Goal: Navigation & Orientation: Find specific page/section

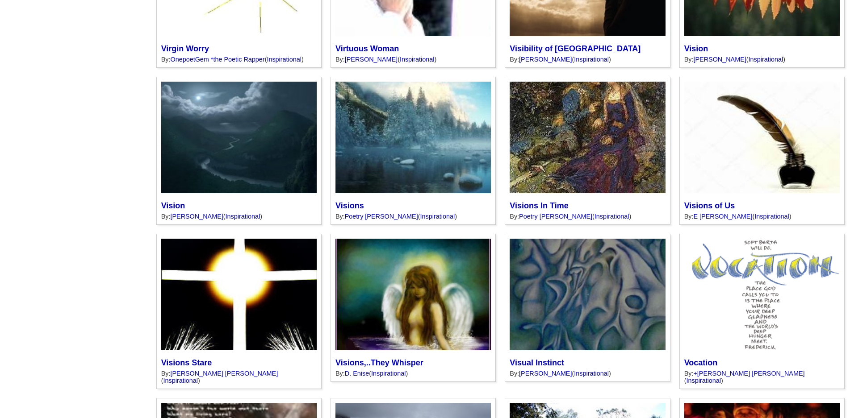
scroll to position [1139, 0]
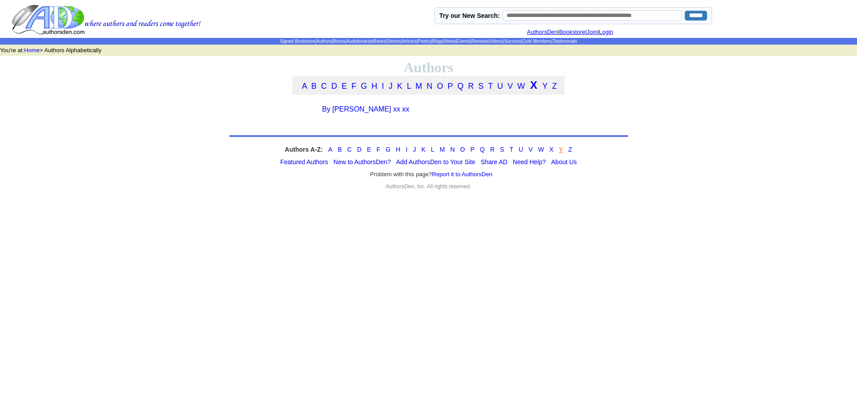
click at [560, 153] on link "Y" at bounding box center [561, 149] width 4 height 7
